Goal: Information Seeking & Learning: Learn about a topic

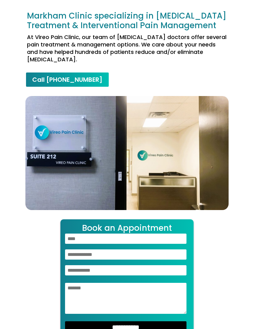
scroll to position [556, 0]
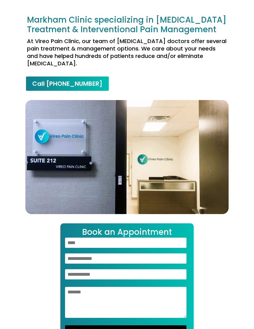
click at [81, 136] on img at bounding box center [126, 157] width 203 height 114
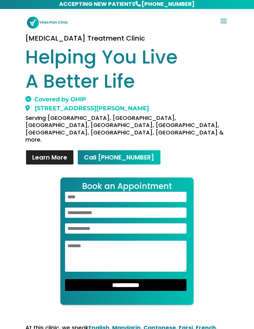
scroll to position [0, 0]
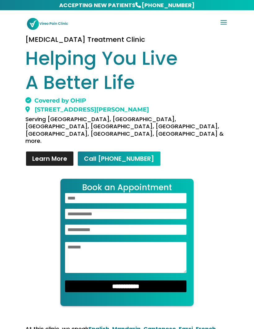
click at [61, 151] on link "Learn More" at bounding box center [49, 158] width 49 height 15
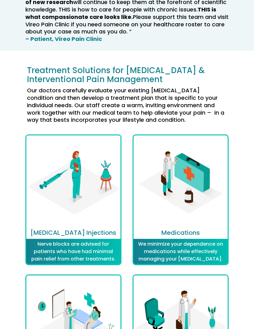
scroll to position [1131, 0]
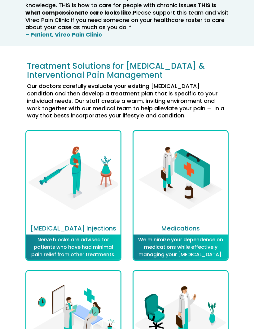
click at [93, 236] on p "Nerve blocks are advised for patients who have had minimal pain relief from oth…" at bounding box center [73, 247] width 91 height 22
click at [95, 236] on p "Nerve blocks are advised for patients who have had minimal pain relief from oth…" at bounding box center [73, 247] width 91 height 22
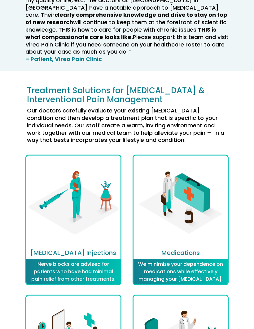
scroll to position [1125, 0]
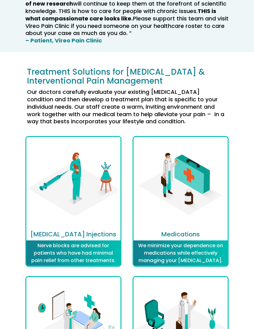
click at [199, 244] on p "We minimize your dependence on medications while effectively managing your chro…" at bounding box center [180, 253] width 91 height 22
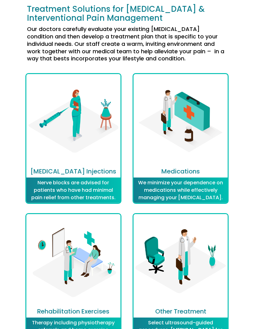
scroll to position [1189, 0]
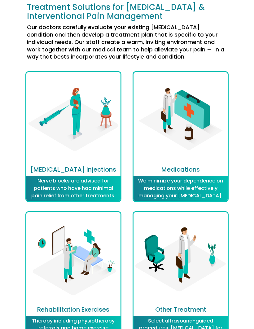
click at [96, 244] on img at bounding box center [73, 260] width 94 height 94
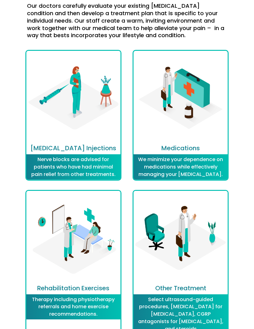
click at [201, 251] on img at bounding box center [181, 238] width 94 height 94
